Goal: Find specific page/section: Find specific page/section

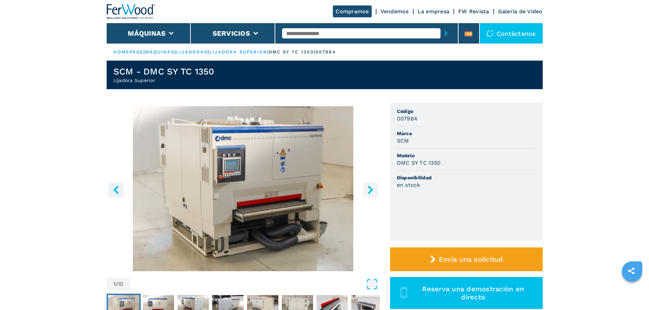
click at [300, 33] on input "text" at bounding box center [361, 33] width 158 height 10
type input "******"
click at [440, 26] on button "submit-button" at bounding box center [445, 34] width 11 height 16
